Goal: Task Accomplishment & Management: Use online tool/utility

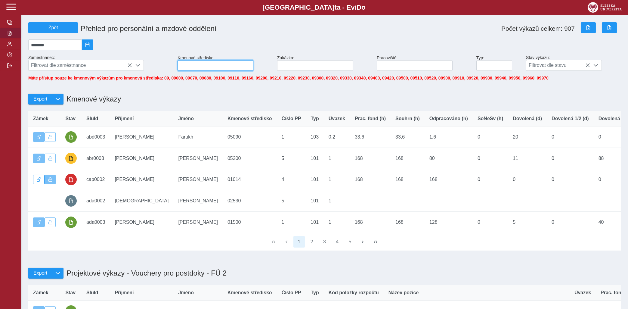
click at [219, 69] on input at bounding box center [216, 65] width 76 height 11
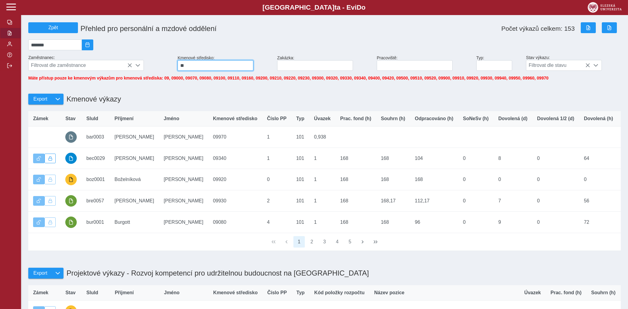
type input "**"
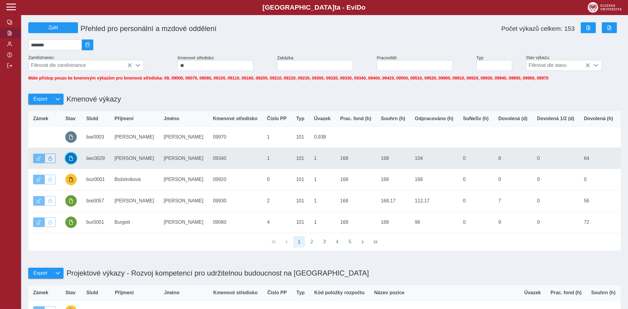
click at [68, 161] on button "button" at bounding box center [70, 158] width 11 height 11
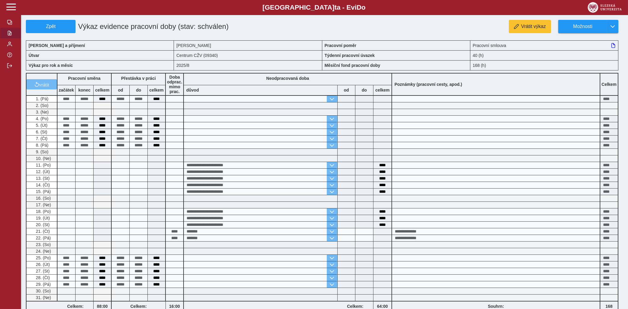
click at [8, 36] on span "button" at bounding box center [9, 33] width 5 height 5
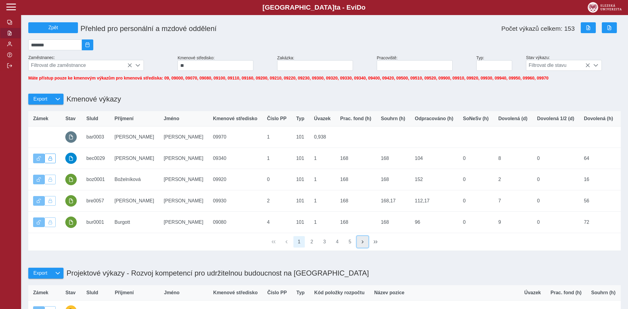
click at [362, 244] on span "button" at bounding box center [362, 241] width 5 height 5
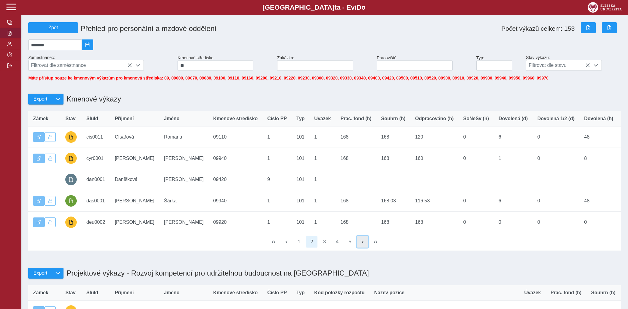
click at [362, 244] on span "button" at bounding box center [362, 241] width 5 height 5
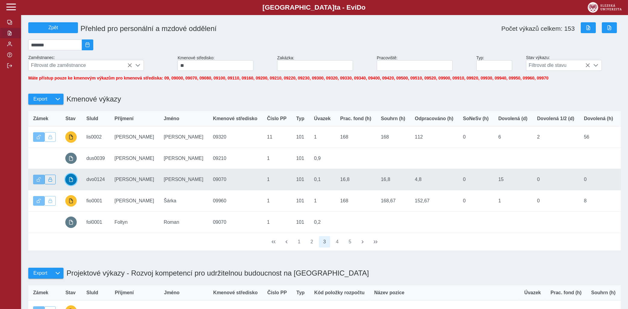
click at [71, 181] on button "button" at bounding box center [70, 179] width 11 height 11
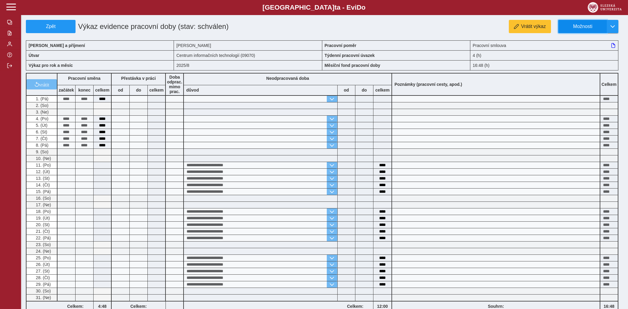
click at [579, 26] on span "Možnosti" at bounding box center [582, 26] width 39 height 5
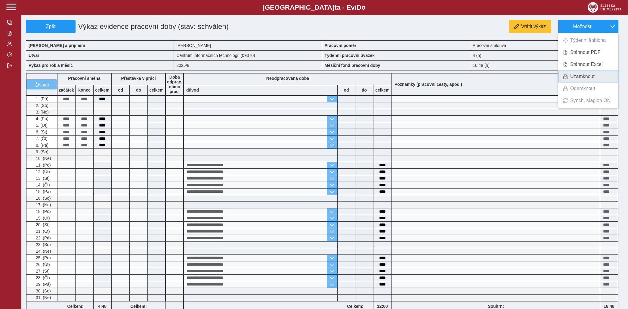
click at [573, 77] on span "Uzamknout" at bounding box center [582, 76] width 24 height 5
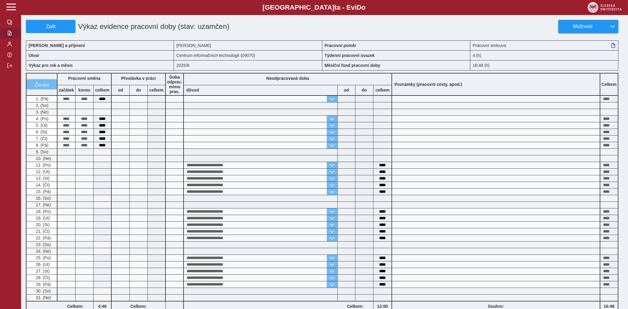
click at [9, 36] on span "button" at bounding box center [9, 33] width 5 height 5
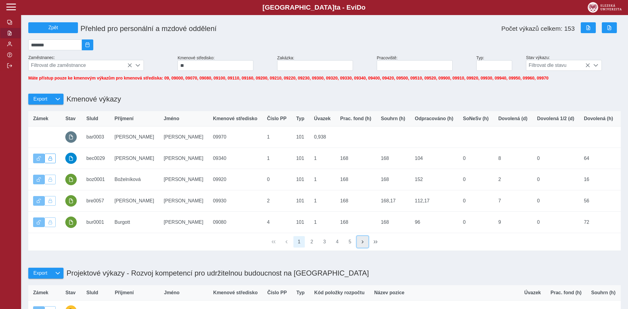
click at [363, 244] on span "button" at bounding box center [362, 241] width 5 height 5
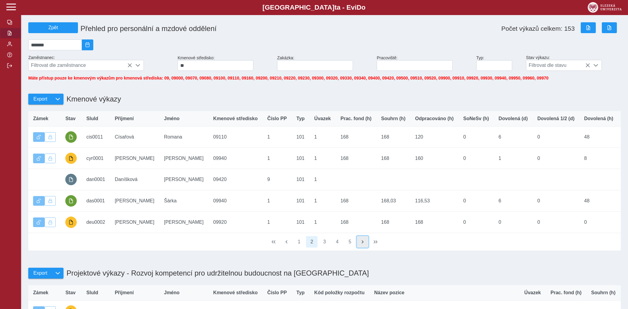
click at [363, 244] on span "button" at bounding box center [362, 241] width 5 height 5
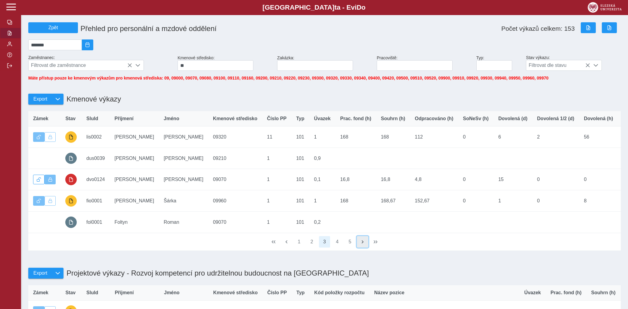
click at [363, 244] on span "button" at bounding box center [362, 241] width 5 height 5
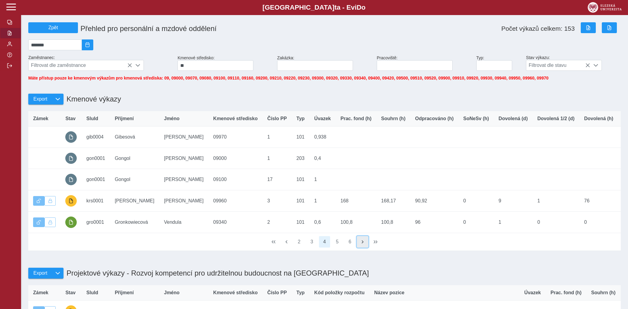
click at [363, 244] on span "button" at bounding box center [362, 241] width 5 height 5
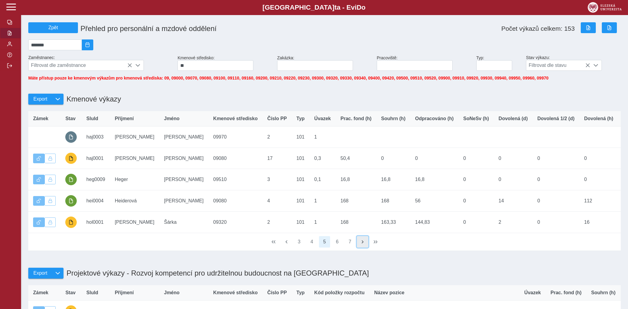
click at [363, 244] on span "button" at bounding box center [362, 241] width 5 height 5
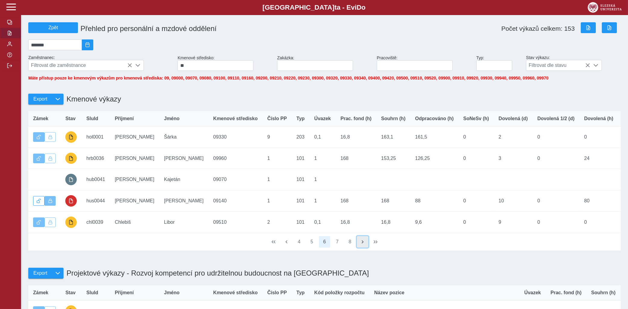
click at [363, 244] on span "button" at bounding box center [362, 241] width 5 height 5
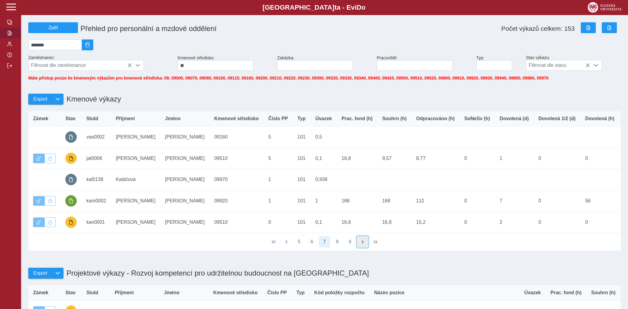
click at [363, 244] on span "button" at bounding box center [362, 241] width 5 height 5
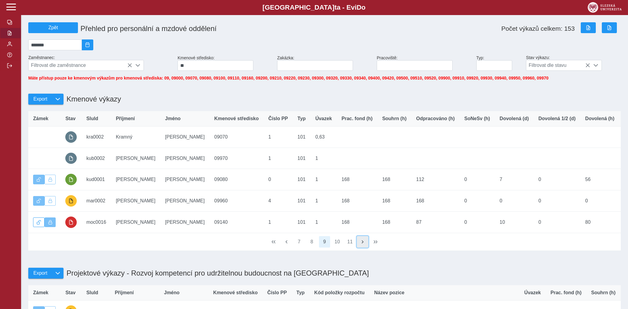
click at [363, 244] on span "button" at bounding box center [362, 241] width 5 height 5
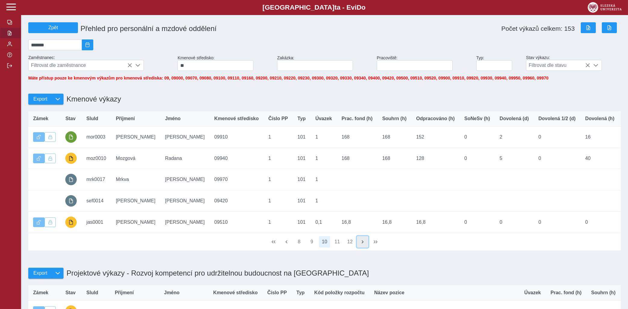
click at [363, 244] on span "button" at bounding box center [362, 241] width 5 height 5
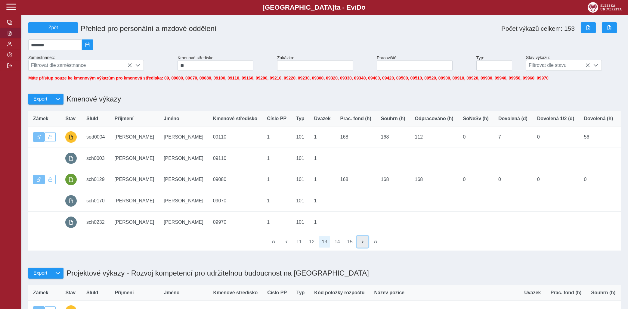
click at [363, 244] on span "button" at bounding box center [362, 241] width 5 height 5
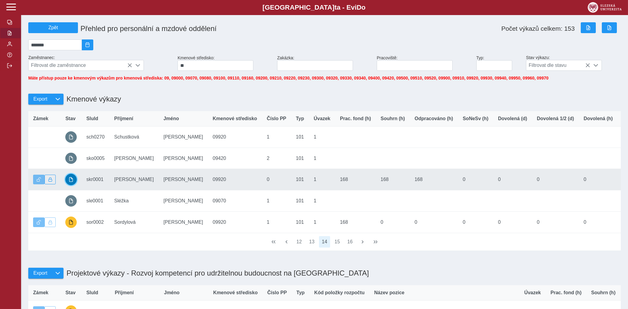
click at [69, 182] on span "button" at bounding box center [71, 179] width 5 height 5
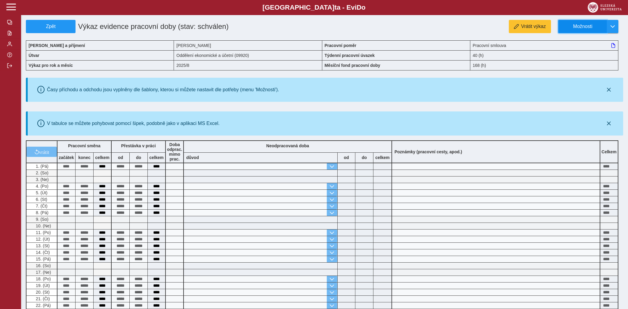
click at [579, 22] on button "Možnosti" at bounding box center [582, 26] width 49 height 13
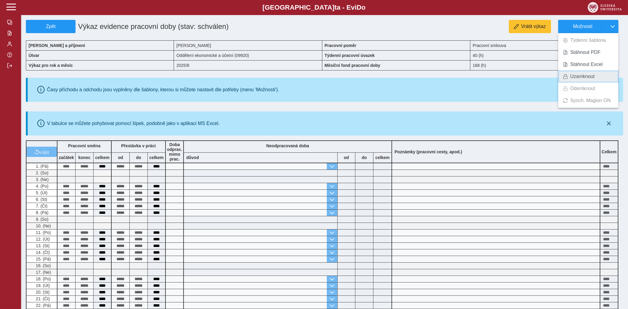
click at [574, 75] on span "Uzamknout" at bounding box center [582, 76] width 24 height 5
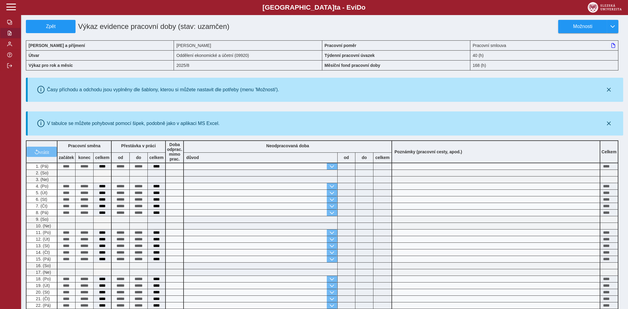
click at [8, 36] on span "button" at bounding box center [9, 33] width 5 height 5
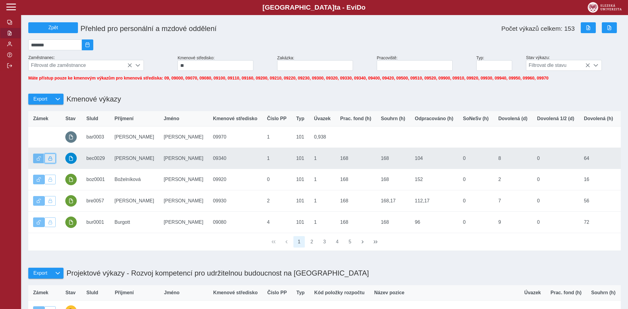
click at [52, 160] on button "button" at bounding box center [50, 158] width 11 height 10
